Goal: Complete application form: Complete application form

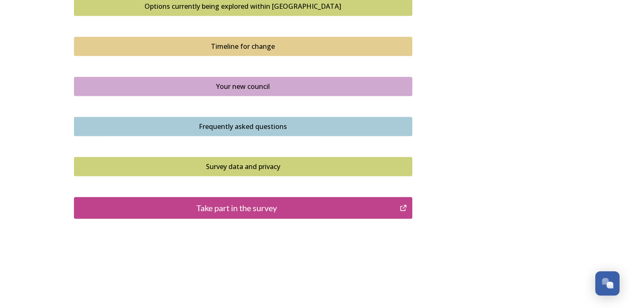
scroll to position [589, 0]
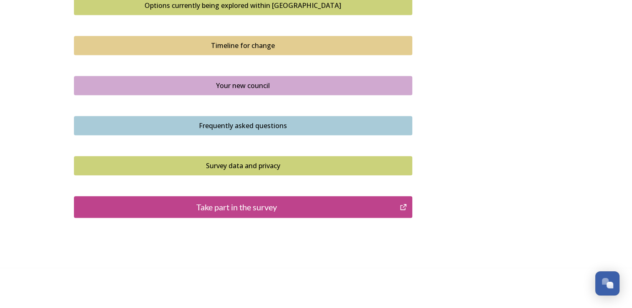
click at [267, 205] on div "Take part in the survey" at bounding box center [236, 207] width 317 height 13
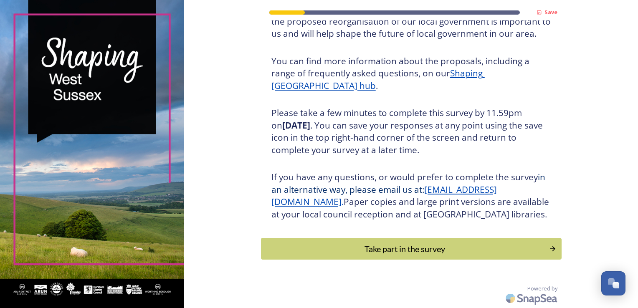
scroll to position [92, 0]
click at [426, 251] on div "Take part in the survey" at bounding box center [405, 249] width 282 height 13
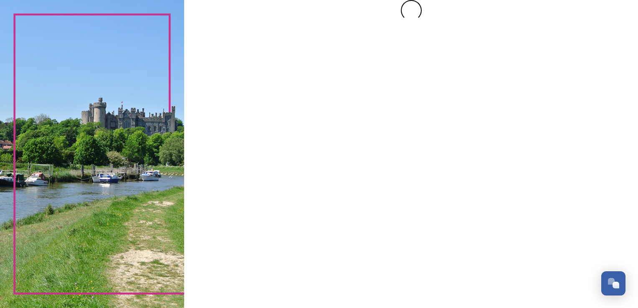
scroll to position [0, 0]
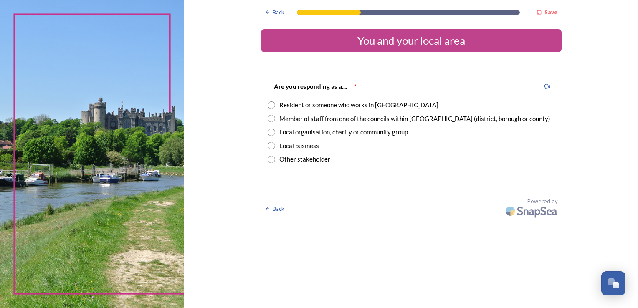
click at [272, 103] on input "radio" at bounding box center [272, 105] width 8 height 8
radio input "true"
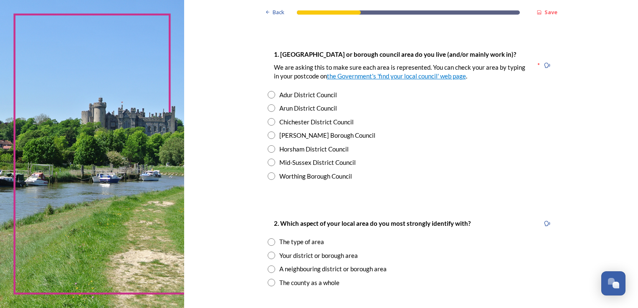
scroll to position [125, 0]
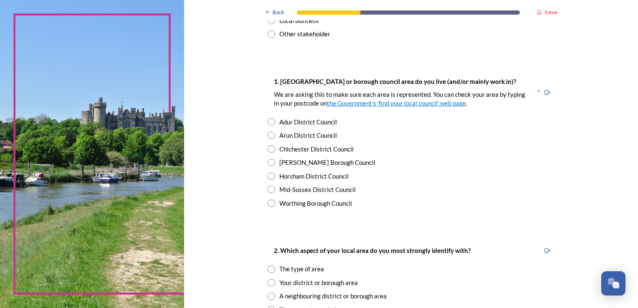
click at [268, 82] on div "1. [GEOGRAPHIC_DATA] or borough council area do you live (and/or mainly work in…" at bounding box center [402, 92] width 269 height 41
click at [270, 122] on input "radio" at bounding box center [272, 122] width 8 height 8
radio input "true"
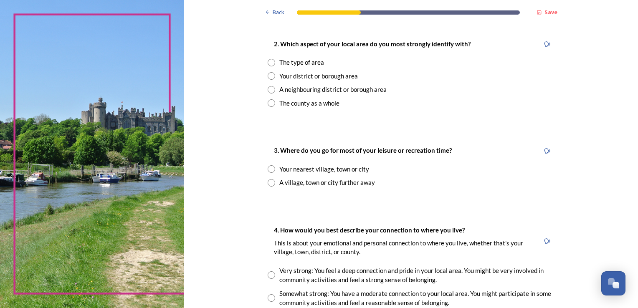
scroll to position [334, 0]
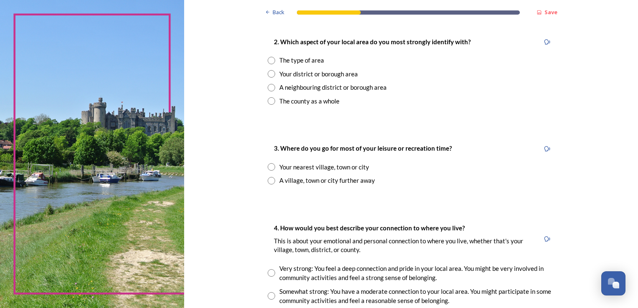
click at [269, 168] on input "radio" at bounding box center [272, 167] width 8 height 8
radio input "true"
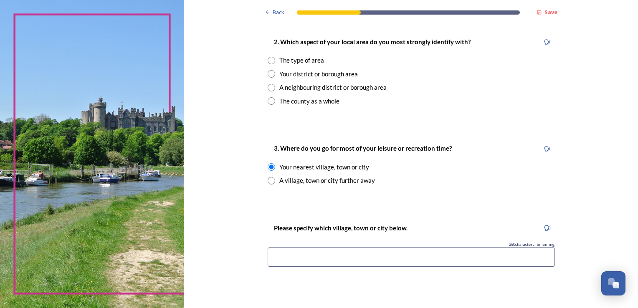
click at [268, 58] on input "radio" at bounding box center [272, 61] width 8 height 8
radio input "true"
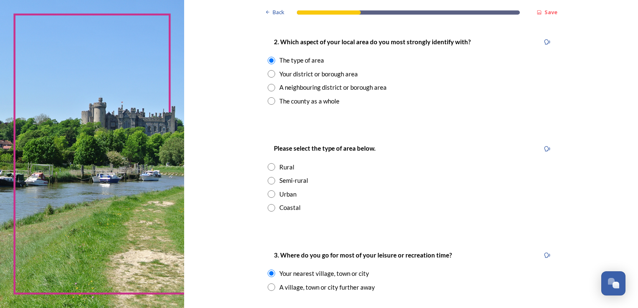
click at [269, 193] on input "radio" at bounding box center [272, 194] width 8 height 8
radio input "true"
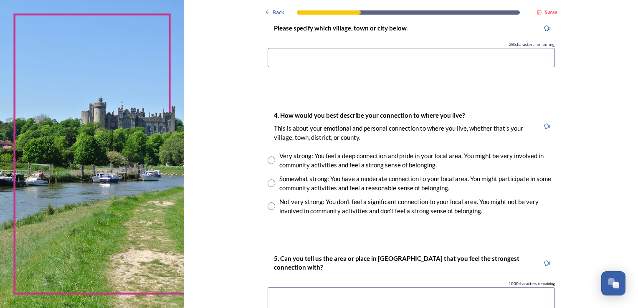
scroll to position [668, 0]
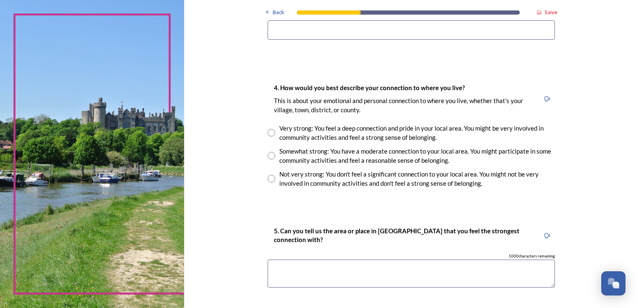
click at [268, 157] on input "radio" at bounding box center [272, 156] width 8 height 8
radio input "true"
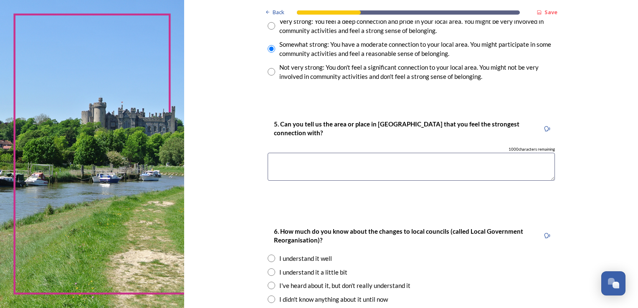
scroll to position [835, 0]
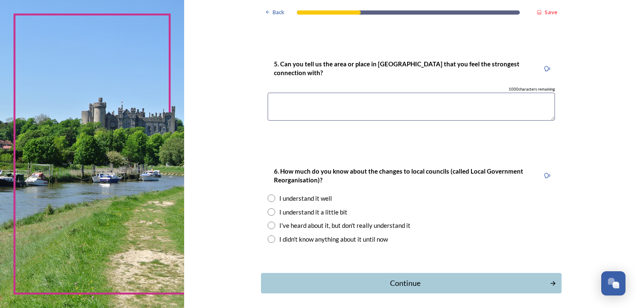
click at [268, 200] on input "radio" at bounding box center [272, 199] width 8 height 8
radio input "true"
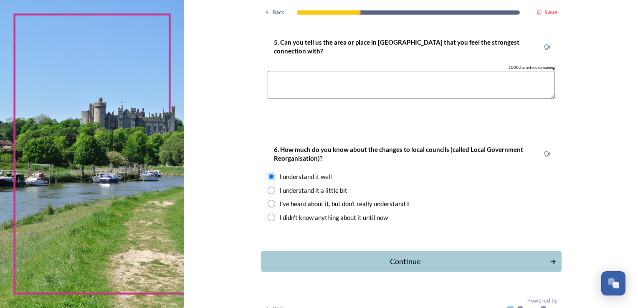
scroll to position [868, 0]
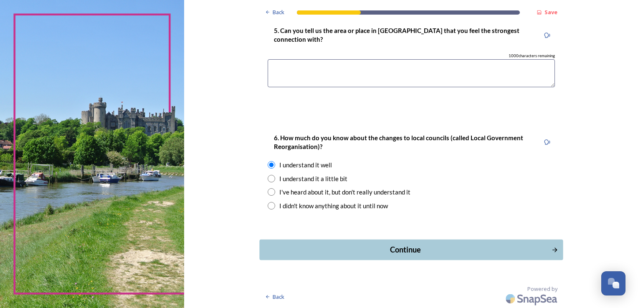
click at [405, 246] on div "Continue" at bounding box center [405, 249] width 283 height 11
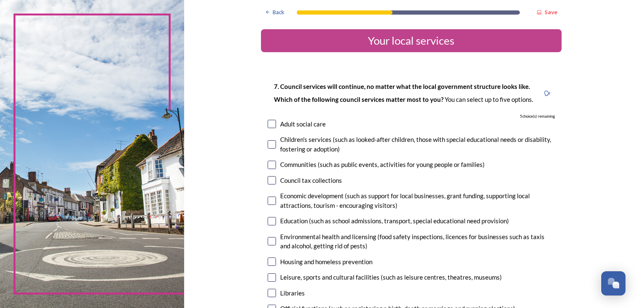
click at [268, 146] on input "checkbox" at bounding box center [272, 144] width 8 height 8
checkbox input "true"
click at [268, 166] on input "checkbox" at bounding box center [272, 165] width 8 height 8
checkbox input "true"
click at [270, 223] on input "checkbox" at bounding box center [272, 221] width 8 height 8
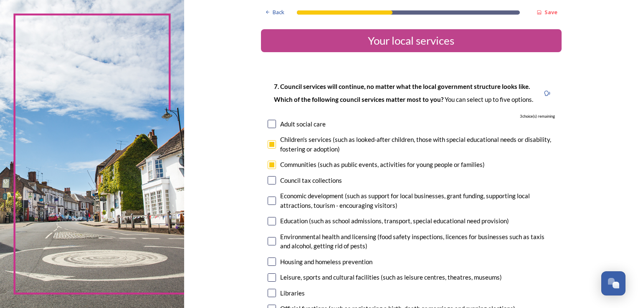
checkbox input "true"
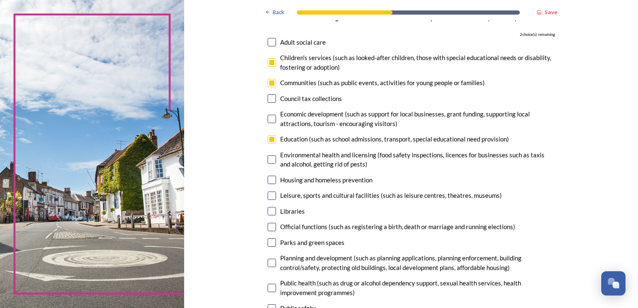
scroll to position [83, 0]
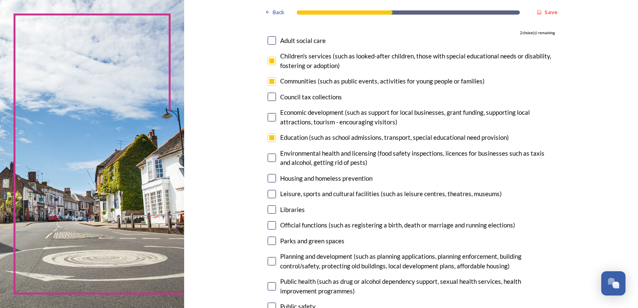
click at [269, 195] on input "checkbox" at bounding box center [272, 194] width 8 height 8
checkbox input "true"
click at [268, 41] on input "checkbox" at bounding box center [272, 40] width 8 height 8
checkbox input "true"
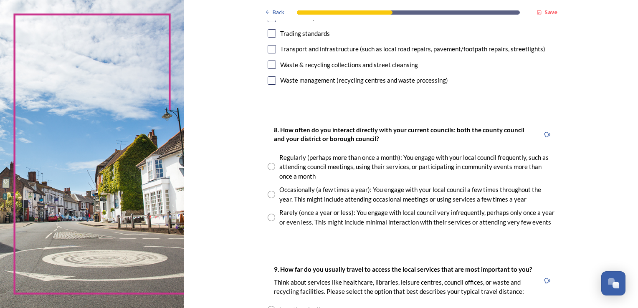
scroll to position [376, 0]
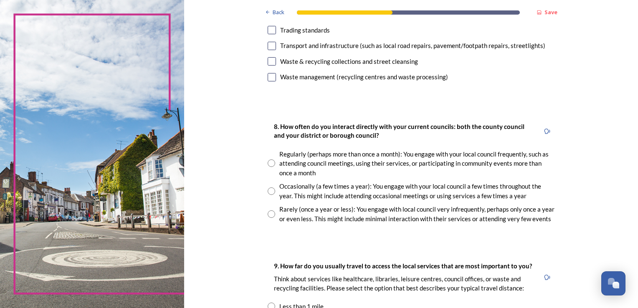
click at [268, 212] on input "radio" at bounding box center [272, 214] width 8 height 8
radio input "true"
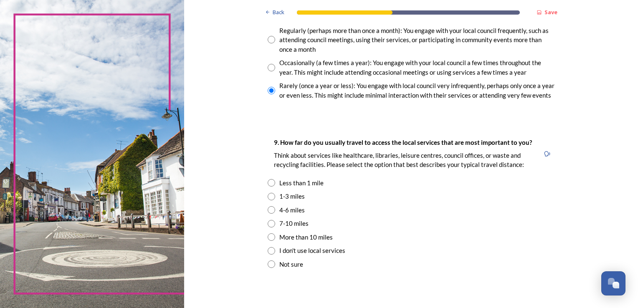
scroll to position [501, 0]
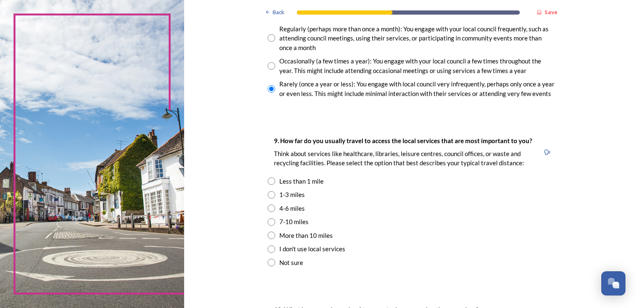
click at [268, 196] on input "radio" at bounding box center [272, 195] width 8 height 8
radio input "true"
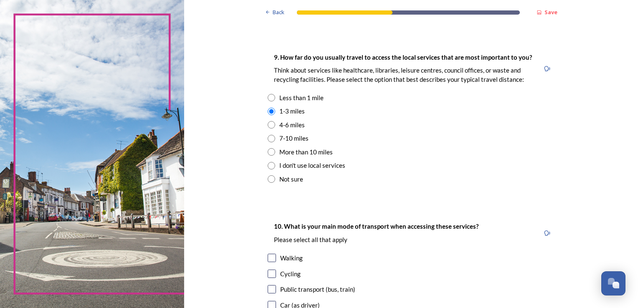
scroll to position [748, 0]
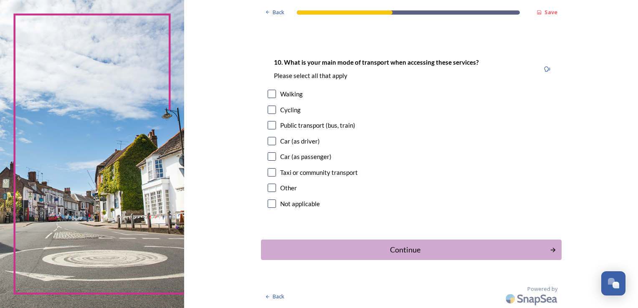
click at [270, 93] on input "checkbox" at bounding box center [272, 94] width 8 height 8
checkbox input "true"
click at [268, 142] on input "checkbox" at bounding box center [272, 141] width 8 height 8
checkbox input "true"
click at [422, 246] on div "Continue" at bounding box center [405, 249] width 283 height 11
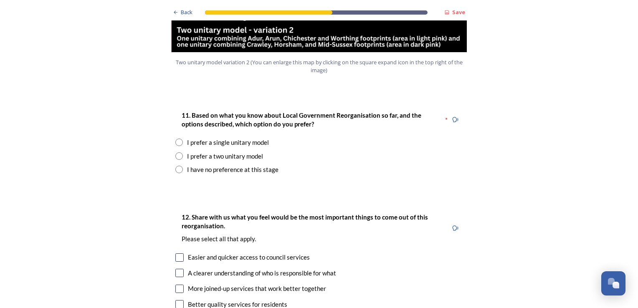
scroll to position [1044, 0]
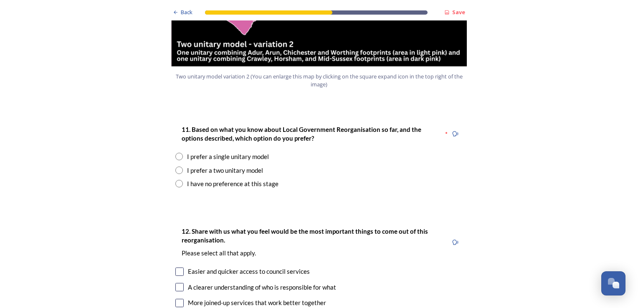
click at [176, 167] on input "radio" at bounding box center [179, 171] width 8 height 8
radio input "true"
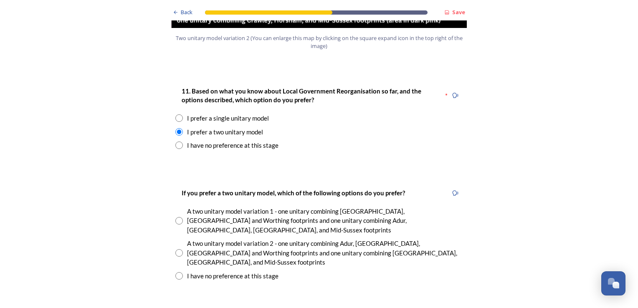
scroll to position [1127, 0]
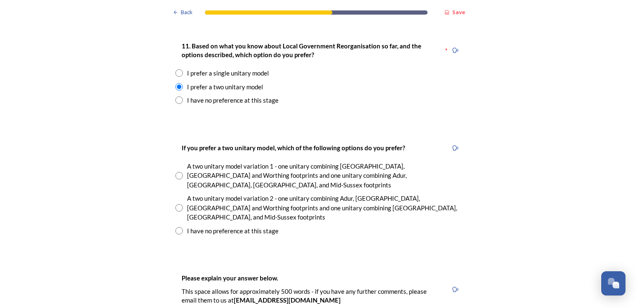
click at [175, 204] on input "radio" at bounding box center [179, 208] width 8 height 8
radio input "true"
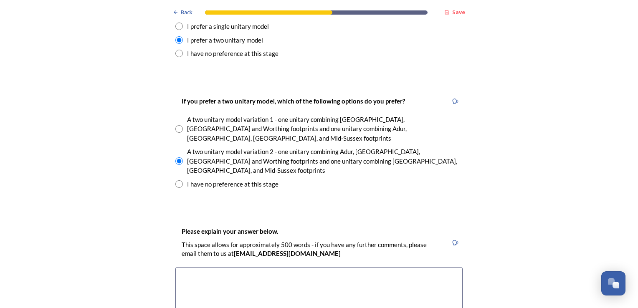
scroll to position [1169, 0]
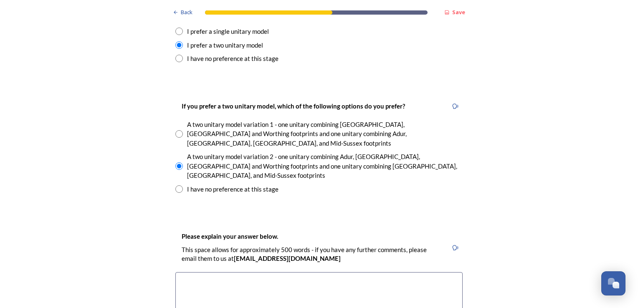
click at [177, 130] on input "radio" at bounding box center [179, 134] width 8 height 8
radio input "true"
type textarea "M"
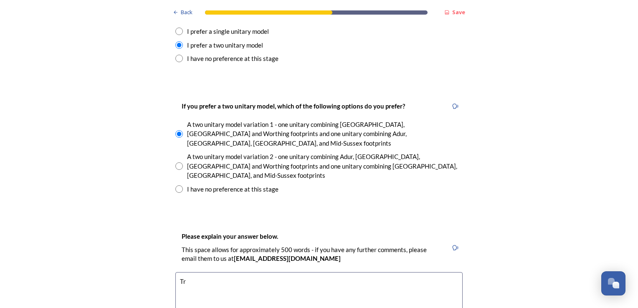
type textarea "T"
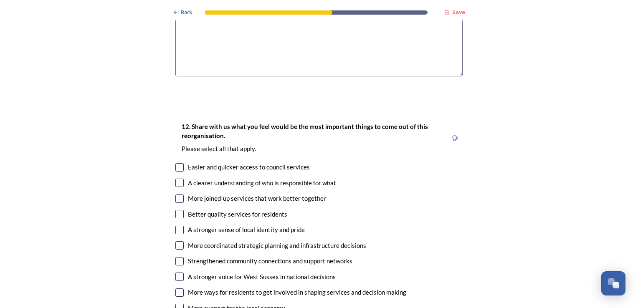
scroll to position [1461, 0]
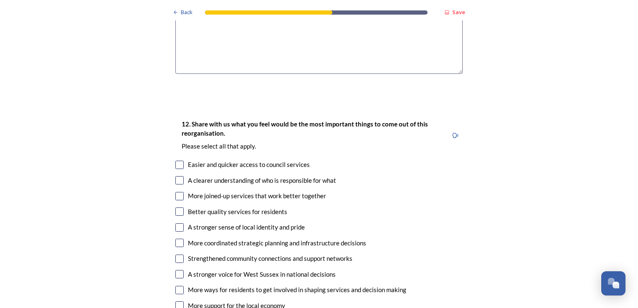
click at [178, 176] on input "checkbox" at bounding box center [179, 180] width 8 height 8
checkbox input "true"
click at [177, 192] on input "checkbox" at bounding box center [179, 196] width 8 height 8
checkbox input "true"
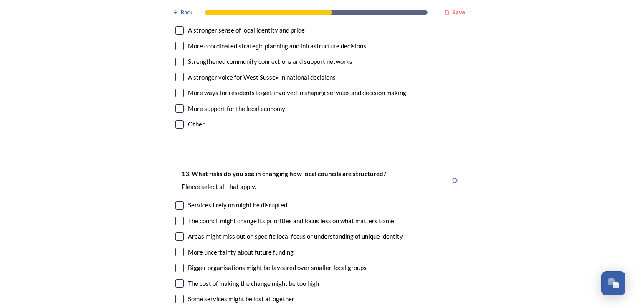
scroll to position [1670, 0]
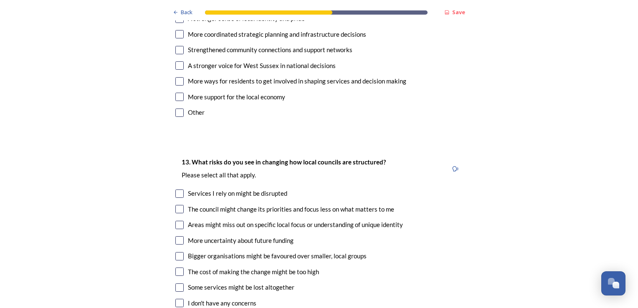
click at [177, 190] on input "checkbox" at bounding box center [179, 194] width 8 height 8
checkbox input "true"
click at [177, 205] on input "checkbox" at bounding box center [179, 209] width 8 height 8
checkbox input "true"
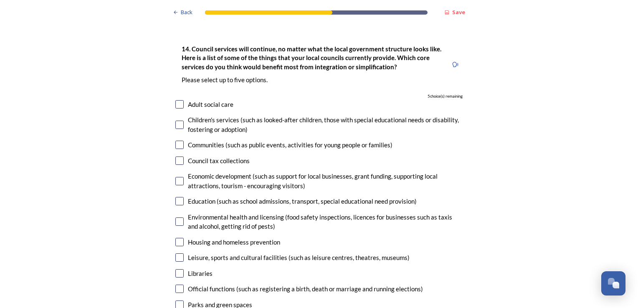
scroll to position [2004, 0]
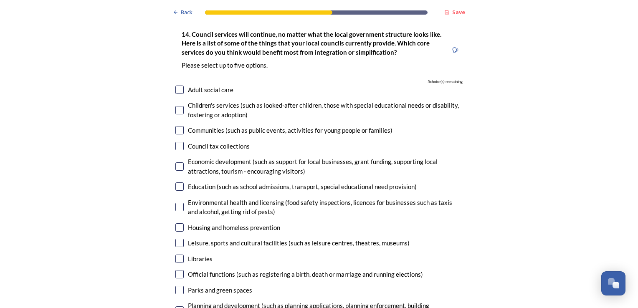
click at [176, 239] on input "checkbox" at bounding box center [179, 243] width 8 height 8
checkbox input "true"
click at [175, 182] on input "checkbox" at bounding box center [179, 186] width 8 height 8
checkbox input "true"
click at [175, 126] on input "checkbox" at bounding box center [179, 130] width 8 height 8
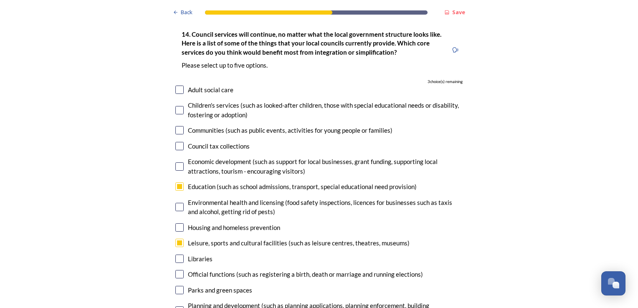
checkbox input "true"
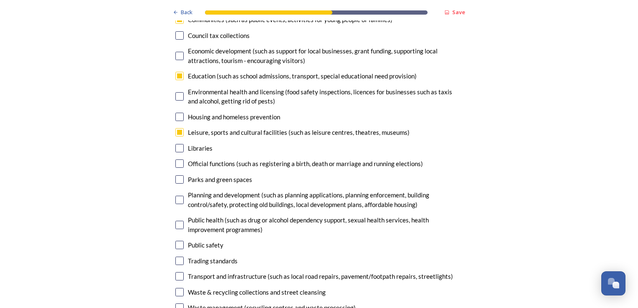
scroll to position [2129, 0]
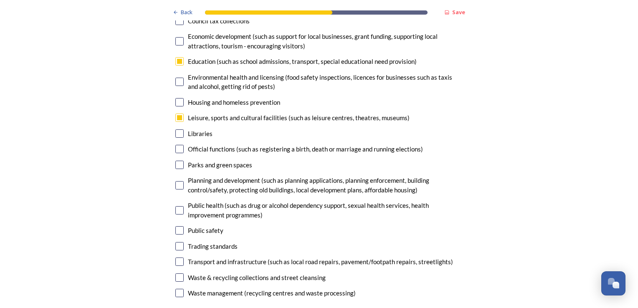
click at [175, 257] on div "Transport and infrastructure (such as local road repairs, pavement/footpath rep…" at bounding box center [318, 262] width 287 height 10
click at [175, 258] on input "checkbox" at bounding box center [179, 262] width 8 height 8
click at [177, 258] on input "checkbox" at bounding box center [179, 262] width 8 height 8
checkbox input "true"
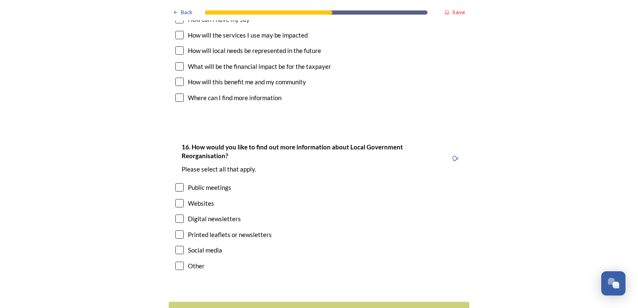
scroll to position [2565, 0]
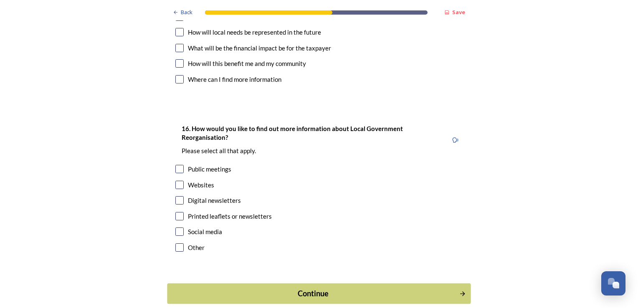
click at [320, 288] on div "Continue" at bounding box center [313, 293] width 283 height 11
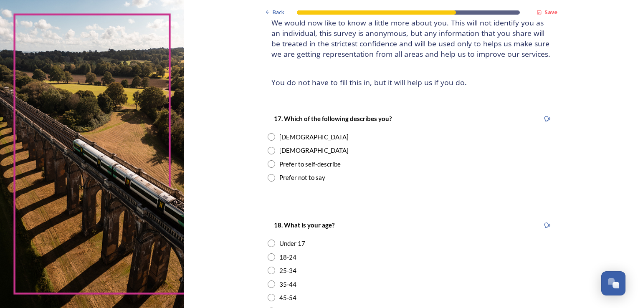
scroll to position [83, 0]
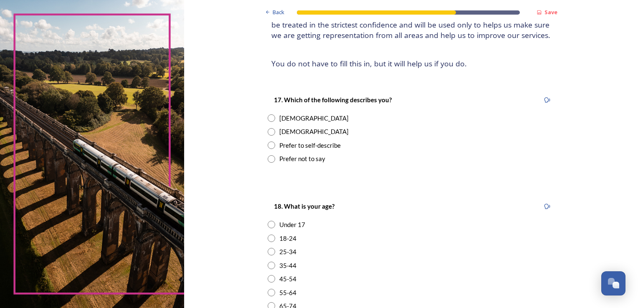
click at [268, 118] on input "radio" at bounding box center [272, 118] width 8 height 8
radio input "true"
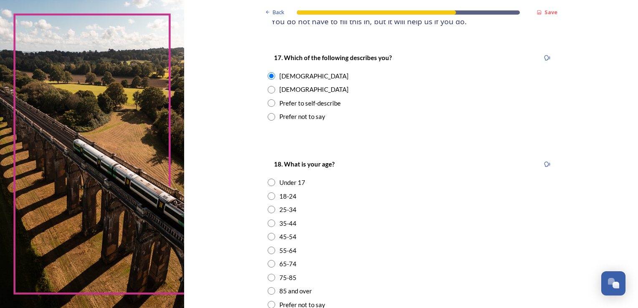
scroll to position [167, 0]
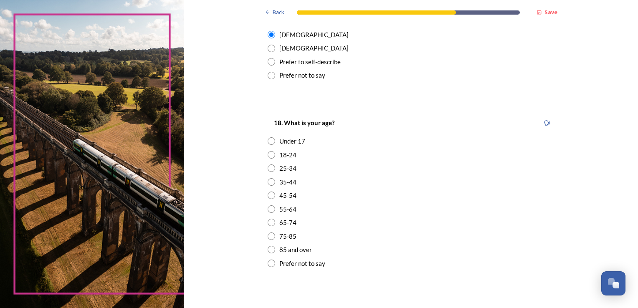
click at [270, 196] on input "radio" at bounding box center [272, 196] width 8 height 8
radio input "true"
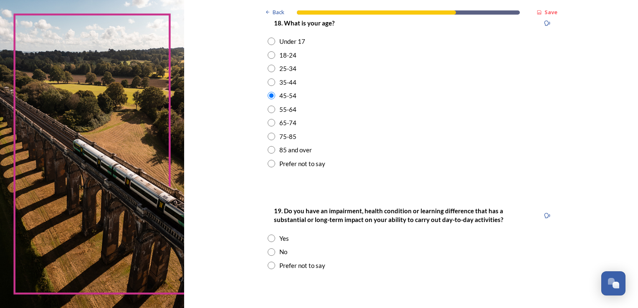
scroll to position [292, 0]
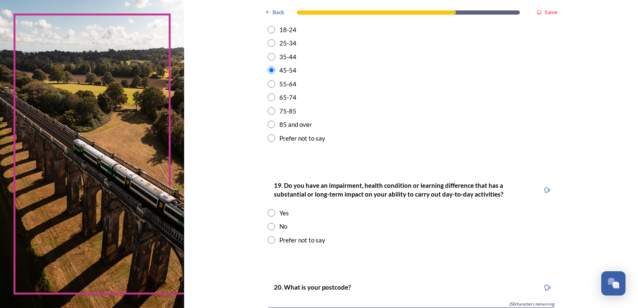
click at [269, 226] on input "radio" at bounding box center [272, 227] width 8 height 8
radio input "true"
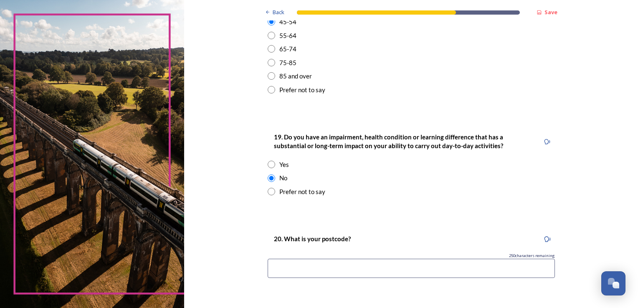
scroll to position [414, 0]
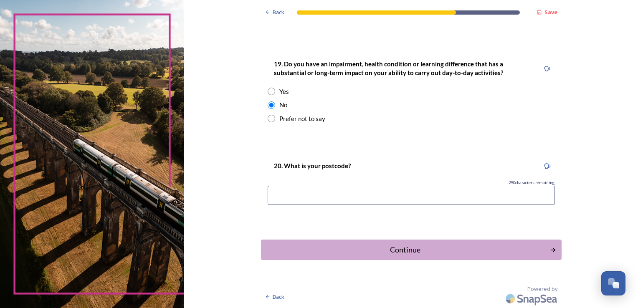
click at [356, 194] on input at bounding box center [411, 195] width 287 height 19
type input "BN43 6HT"
click at [406, 255] on button "Continue" at bounding box center [410, 250] width 303 height 20
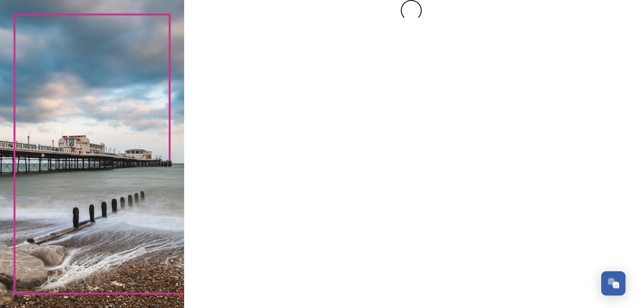
scroll to position [0, 0]
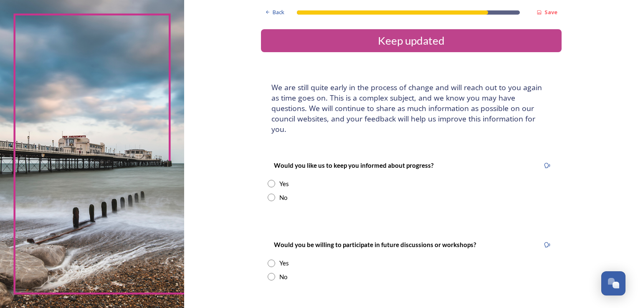
click at [269, 180] on input "radio" at bounding box center [272, 184] width 8 height 8
radio input "true"
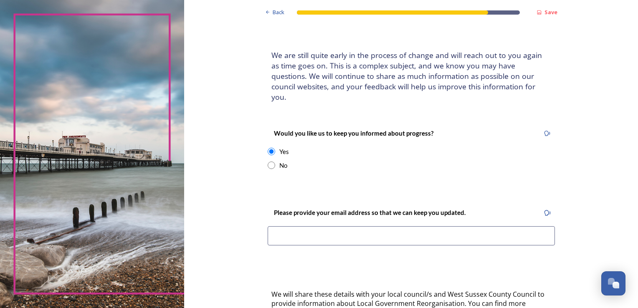
scroll to position [83, 0]
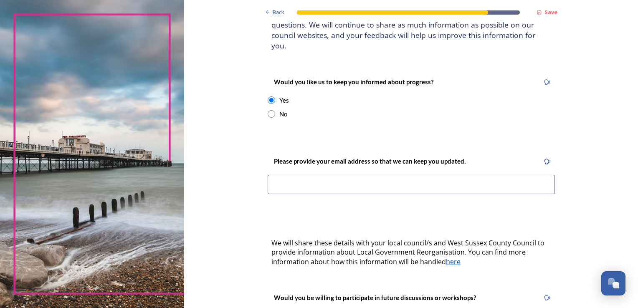
click at [317, 175] on input at bounding box center [411, 184] width 287 height 19
type input "[EMAIL_ADDRESS][DOMAIN_NAME]"
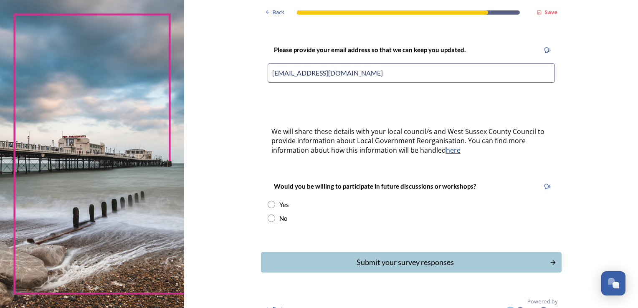
scroll to position [197, 0]
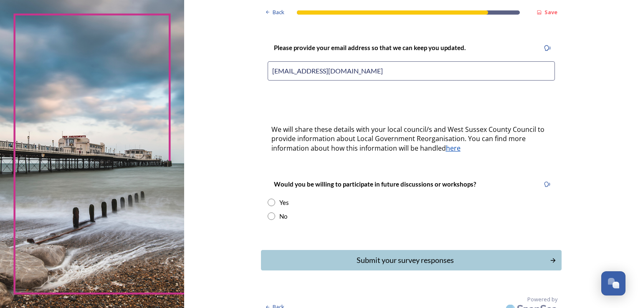
click at [268, 199] on input "radio" at bounding box center [272, 203] width 8 height 8
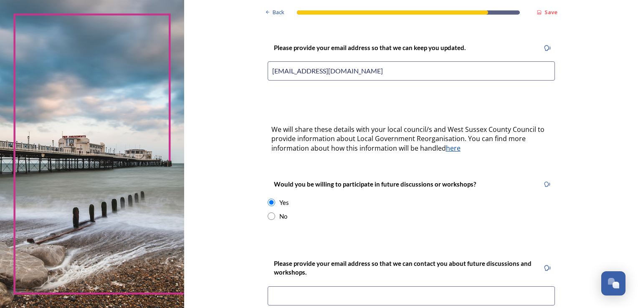
click at [326, 286] on input at bounding box center [411, 295] width 287 height 19
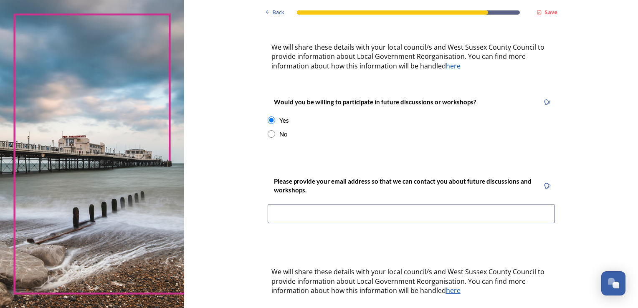
scroll to position [281, 0]
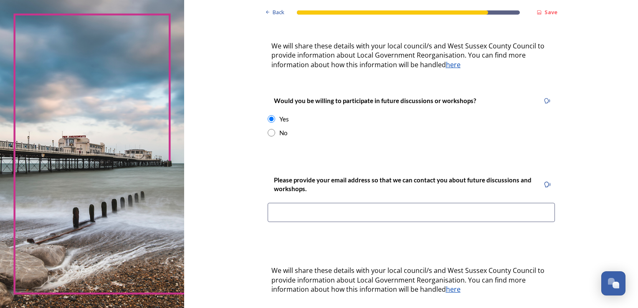
click at [491, 207] on input at bounding box center [411, 212] width 287 height 19
click at [469, 128] on div "No" at bounding box center [411, 133] width 287 height 10
radio input "false"
radio input "true"
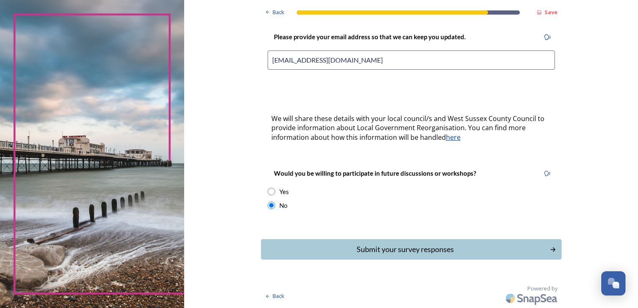
scroll to position [197, 0]
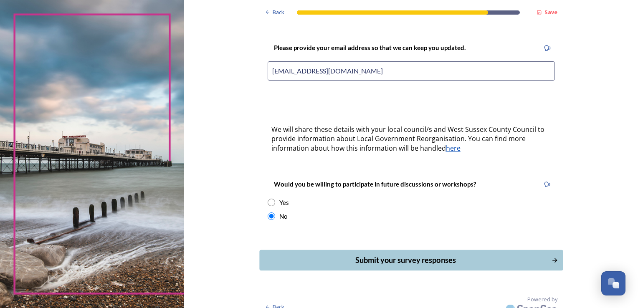
click at [426, 255] on div "Submit your survey responses" at bounding box center [405, 260] width 283 height 11
